Goal: Navigation & Orientation: Find specific page/section

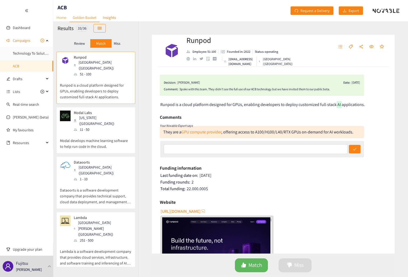
click at [62, 18] on link "Home" at bounding box center [61, 17] width 16 height 8
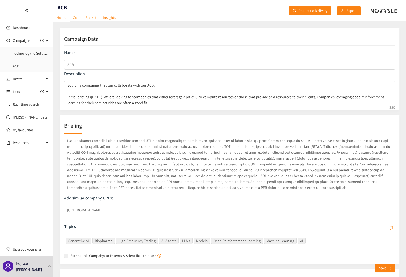
click at [82, 18] on link "Golden Basket" at bounding box center [85, 17] width 30 height 8
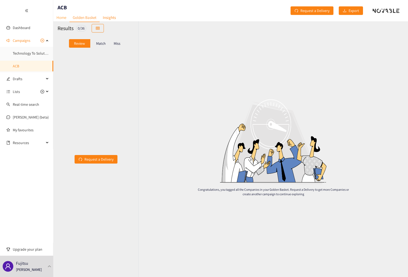
click at [63, 17] on link "Home" at bounding box center [61, 17] width 16 height 8
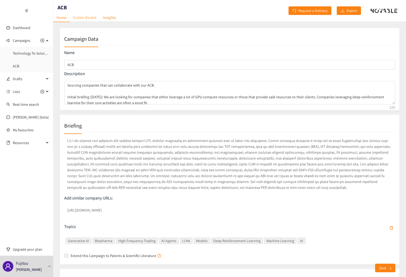
click at [84, 20] on link "Golden Basket" at bounding box center [85, 17] width 30 height 8
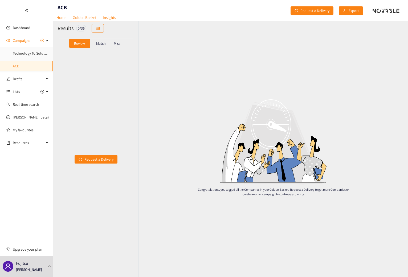
click at [103, 46] on div "Match" at bounding box center [100, 43] width 21 height 9
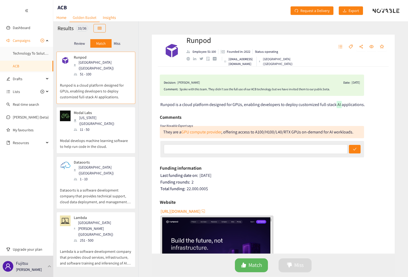
click at [120, 42] on p "Miss" at bounding box center [117, 43] width 7 height 4
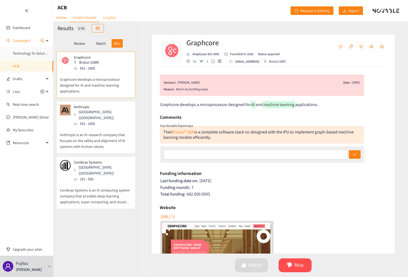
click at [107, 19] on link "Insights" at bounding box center [109, 17] width 19 height 8
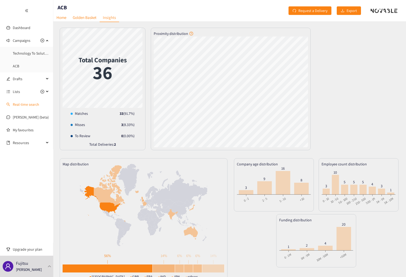
click at [19, 103] on link "Real-time search" at bounding box center [26, 104] width 26 height 5
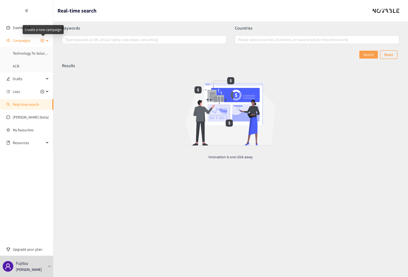
click at [42, 41] on icon "plus-circle" at bounding box center [43, 41] width 4 height 4
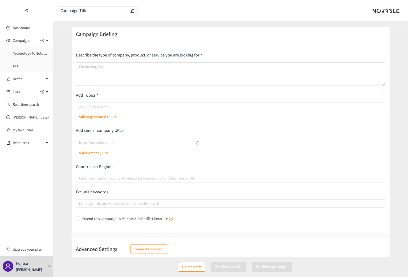
click at [182, 267] on button "Delete draft" at bounding box center [191, 267] width 27 height 10
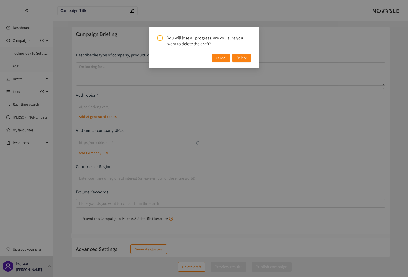
click at [244, 57] on span "Delete" at bounding box center [242, 58] width 10 height 6
